Goal: Navigation & Orientation: Find specific page/section

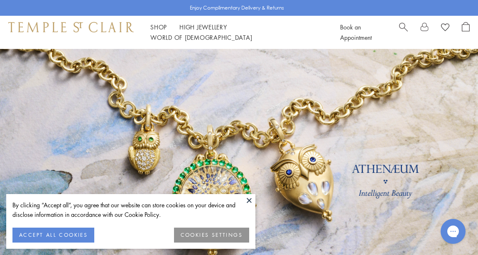
scroll to position [84, 0]
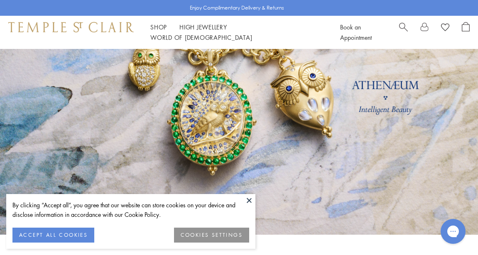
click at [248, 201] on button at bounding box center [249, 200] width 12 height 12
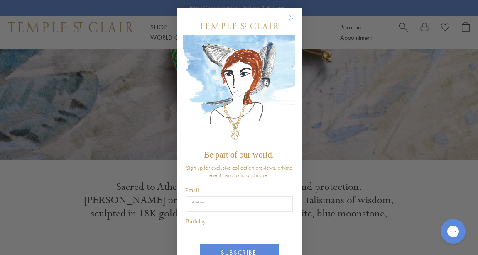
scroll to position [168, 0]
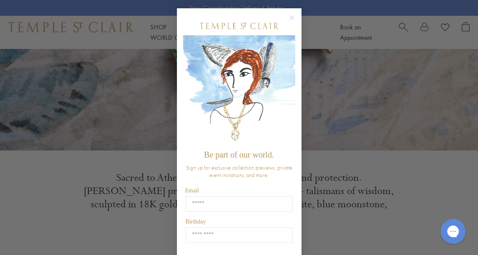
click at [290, 16] on circle "Close dialog" at bounding box center [292, 18] width 10 height 10
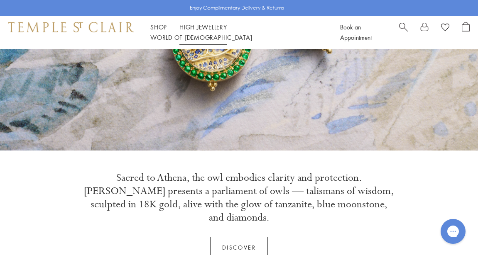
click at [212, 31] on link "High Jewellery High Jewellery" at bounding box center [203, 27] width 48 height 8
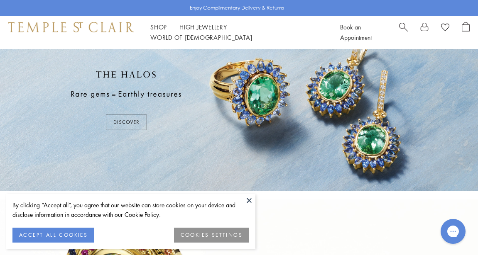
scroll to position [42, 0]
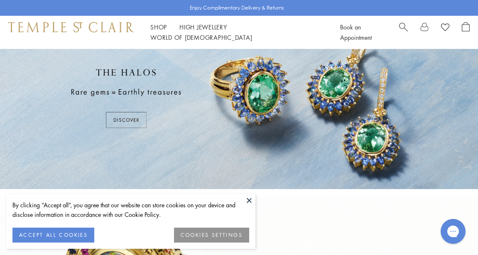
click at [248, 199] on button at bounding box center [249, 200] width 12 height 12
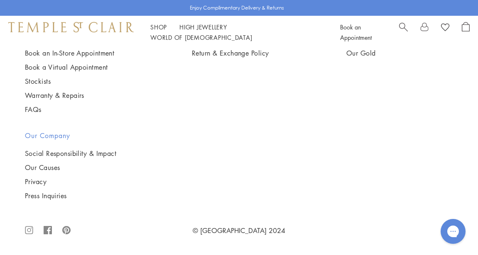
scroll to position [792, 0]
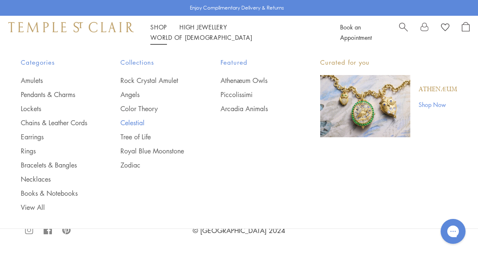
click at [123, 120] on link "Celestial" at bounding box center [153, 122] width 66 height 9
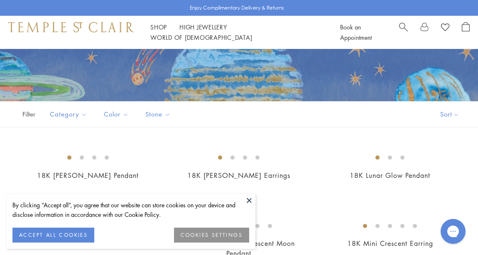
scroll to position [123, 0]
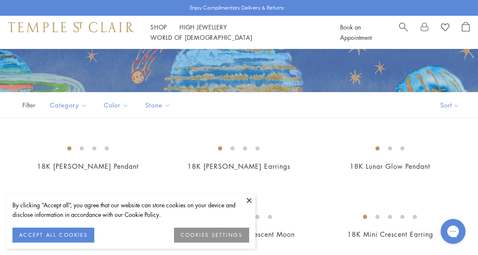
click at [245, 199] on button at bounding box center [249, 200] width 12 height 12
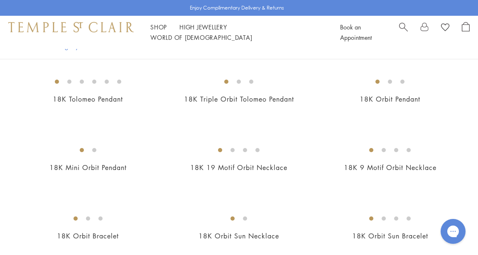
scroll to position [483, 0]
